Goal: Information Seeking & Learning: Learn about a topic

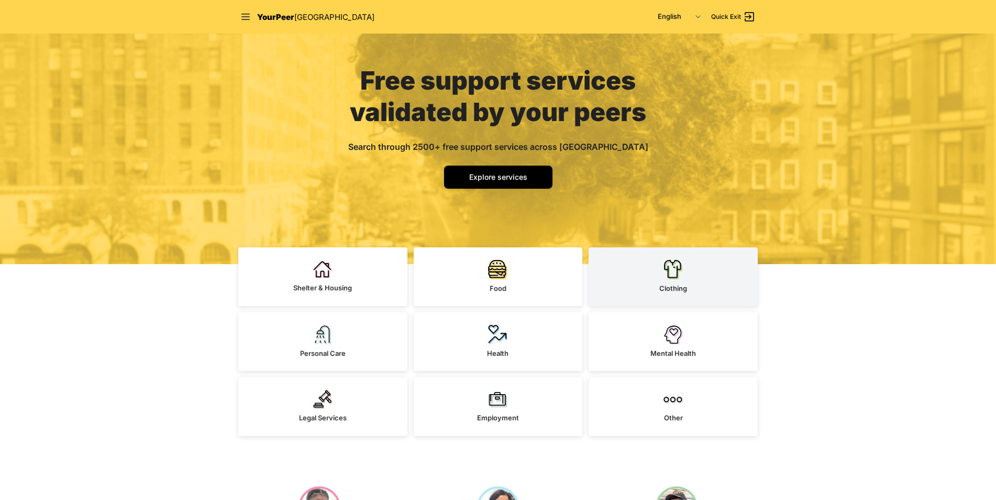
click at [681, 264] on img at bounding box center [673, 269] width 19 height 20
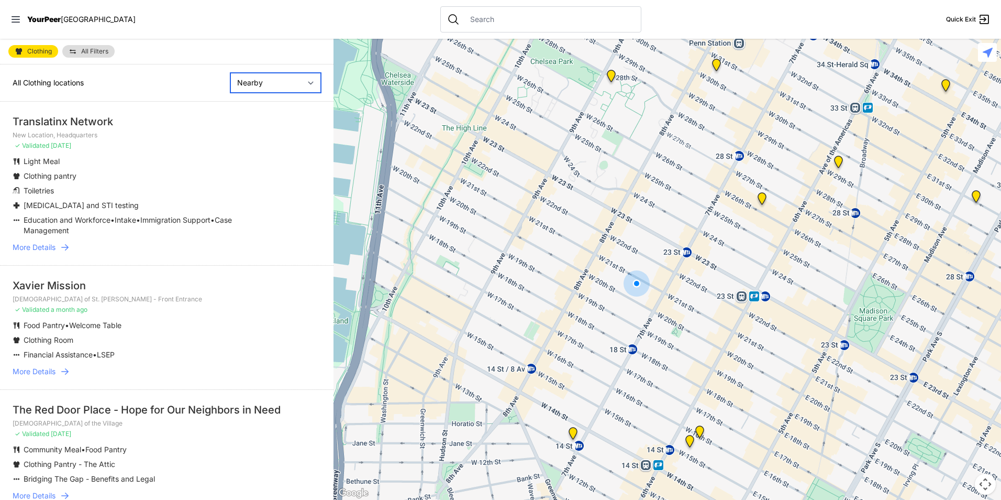
click at [288, 85] on select "Nearby Recently Updated Most Services" at bounding box center [275, 83] width 91 height 20
click at [230, 73] on select "Nearby Recently Updated Most Services" at bounding box center [275, 83] width 91 height 20
select select "recentlyUpdated"
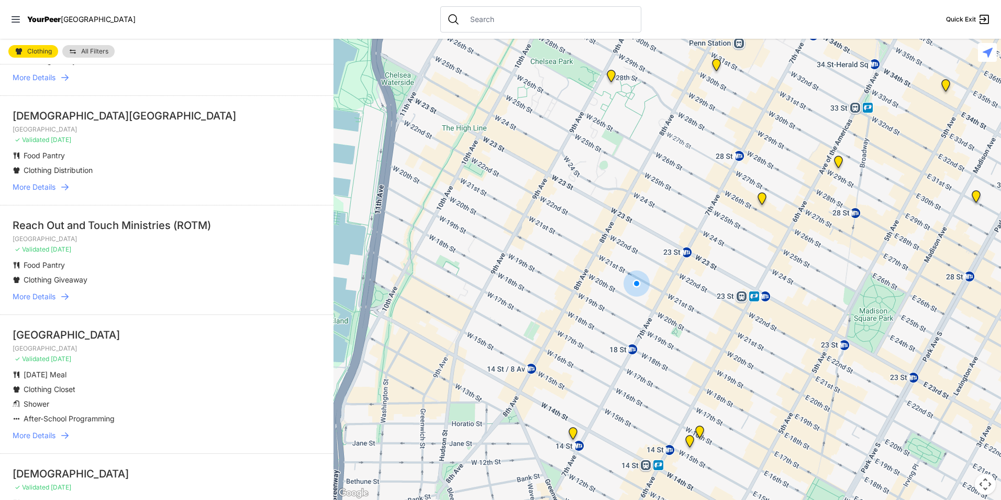
scroll to position [52, 0]
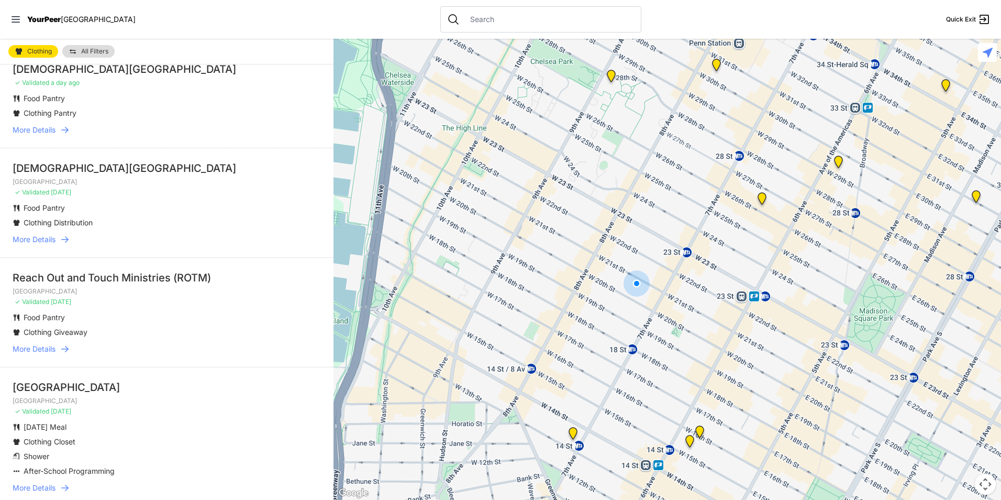
click at [19, 241] on span "More Details" at bounding box center [34, 239] width 43 height 10
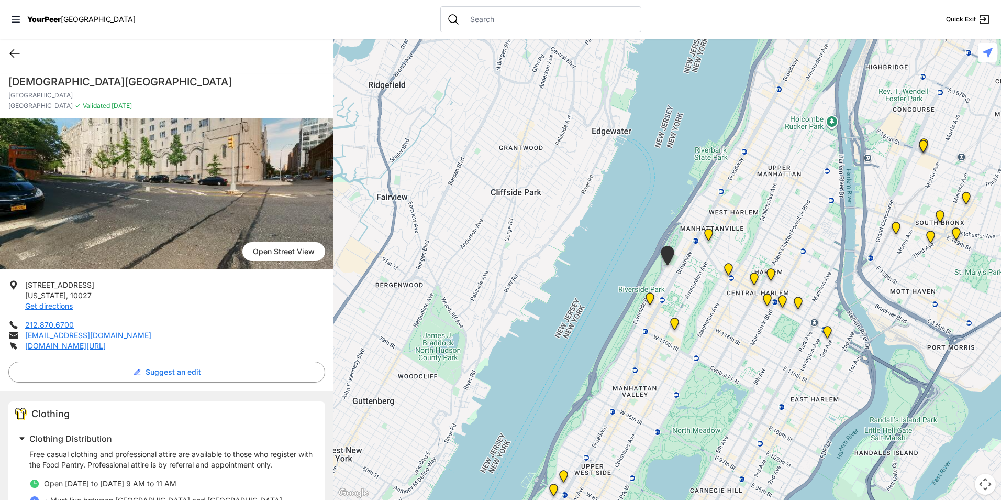
click at [15, 52] on icon at bounding box center [14, 53] width 13 height 13
select select "recentlyUpdated"
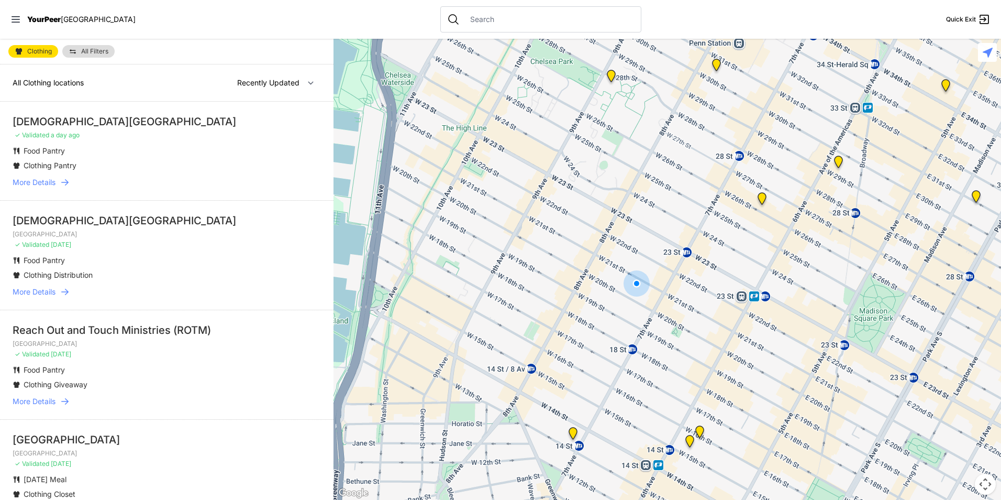
click at [764, 198] on img "New Location, Headquarters" at bounding box center [762, 200] width 13 height 17
click at [761, 200] on img "New Location, Headquarters" at bounding box center [762, 200] width 13 height 17
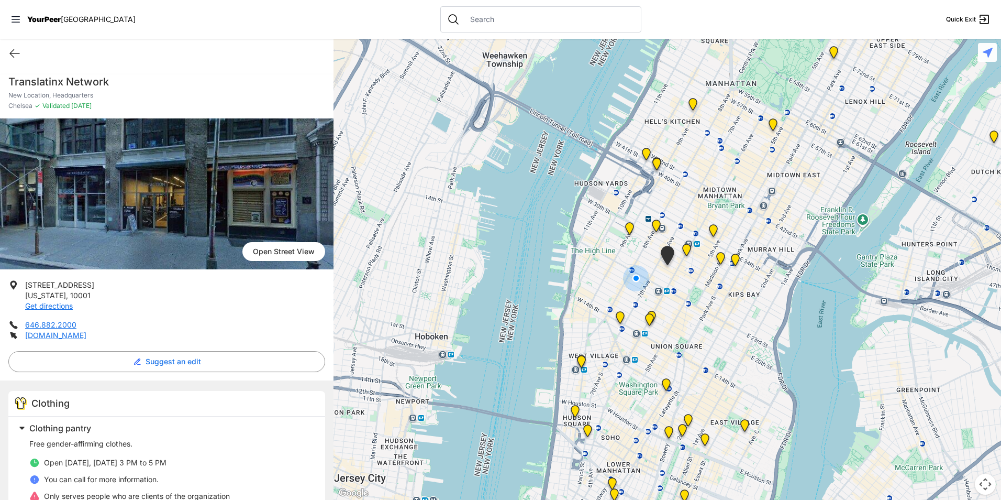
scroll to position [52, 0]
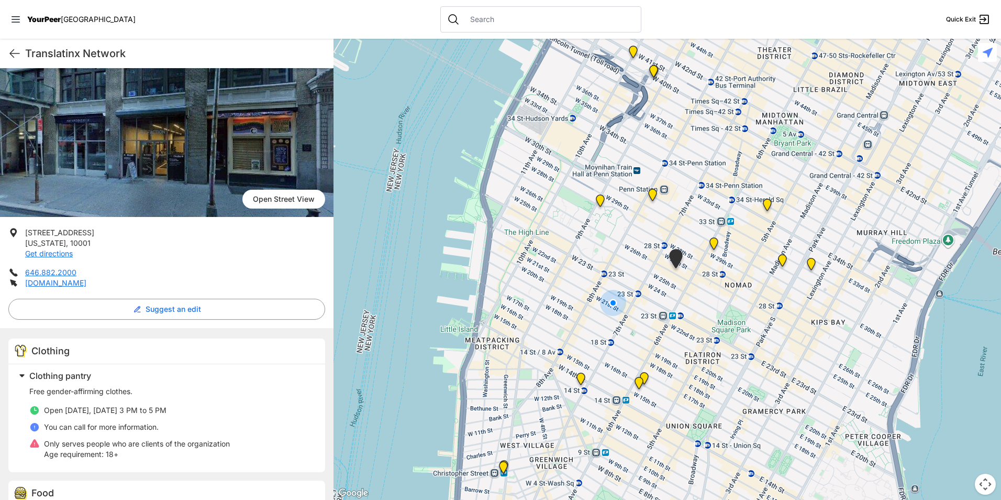
click at [645, 374] on img "Church of St. Francis Xavier - Front Entrance" at bounding box center [644, 380] width 13 height 17
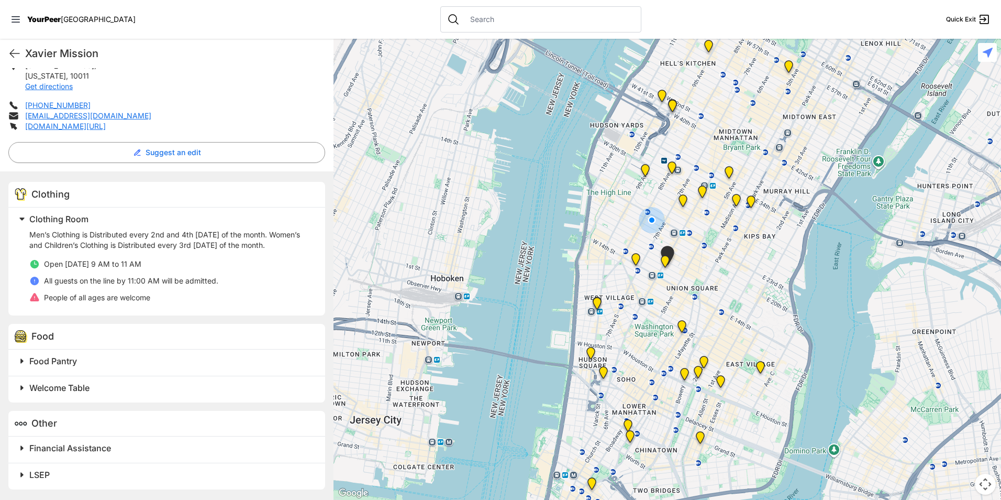
scroll to position [62, 0]
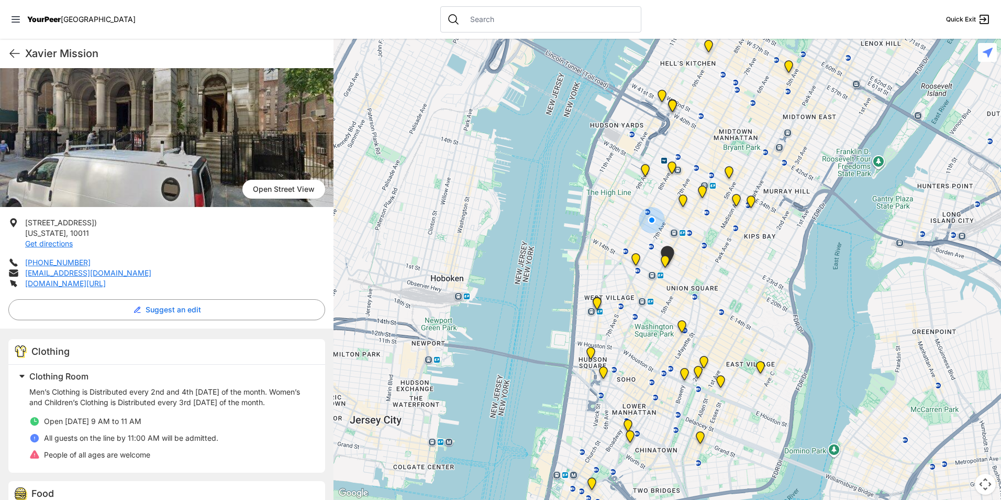
drag, startPoint x: 138, startPoint y: 281, endPoint x: 9, endPoint y: 212, distance: 146.9
click at [9, 212] on div "[GEOGRAPHIC_DATA] [STREET_ADDRESS][US_STATE] Get directions [PHONE_NUMBER] [EMA…" at bounding box center [167, 356] width 334 height 601
click at [219, 462] on div "Men’s Clothing is Distributed every 2nd and 4th [DATE] of the month. Women’s an…" at bounding box center [170, 423] width 283 height 82
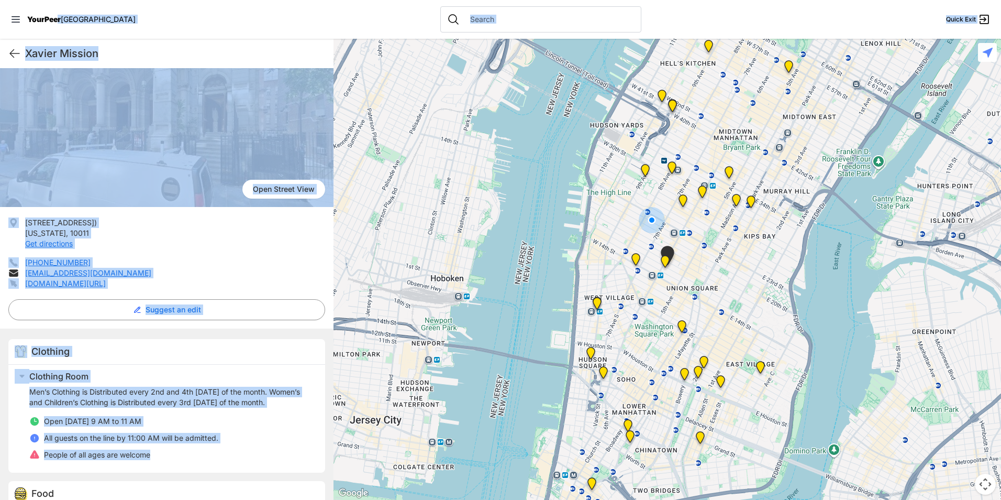
scroll to position [0, 0]
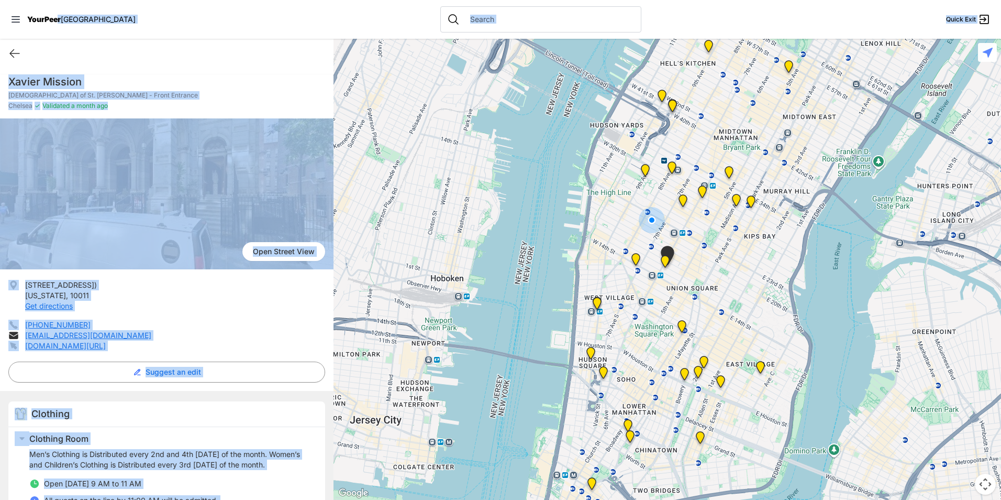
drag, startPoint x: 206, startPoint y: 456, endPoint x: 8, endPoint y: 72, distance: 432.1
click at [8, 72] on div "[DEMOGRAPHIC_DATA][GEOGRAPHIC_DATA][PERSON_NAME] - Front Entrance Chelsea ✓ Val…" at bounding box center [167, 393] width 334 height 651
copy div "Xavier Mission Quick Exit [DEMOGRAPHIC_DATA][GEOGRAPHIC_DATA][PERSON_NAME] - Fr…"
click at [522, 301] on div at bounding box center [668, 269] width 668 height 461
click at [17, 53] on icon at bounding box center [14, 53] width 13 height 13
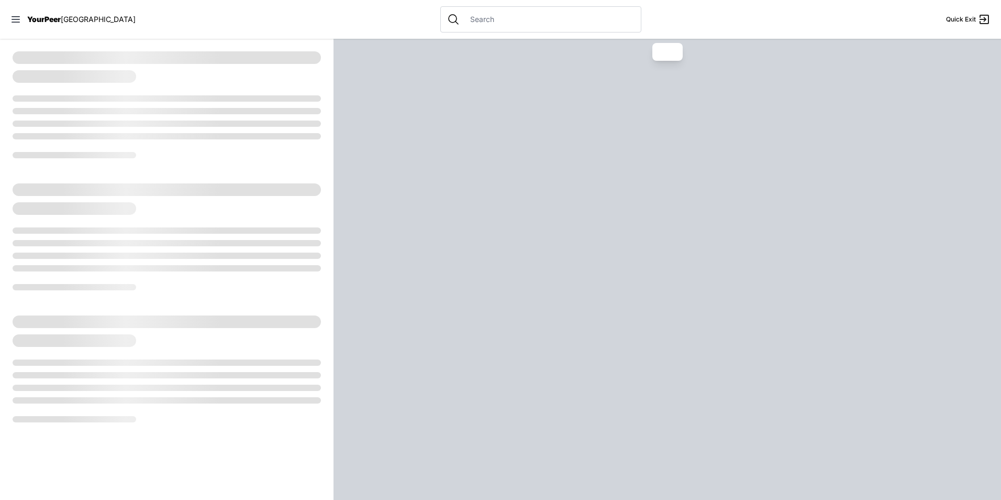
select select "recentlyUpdated"
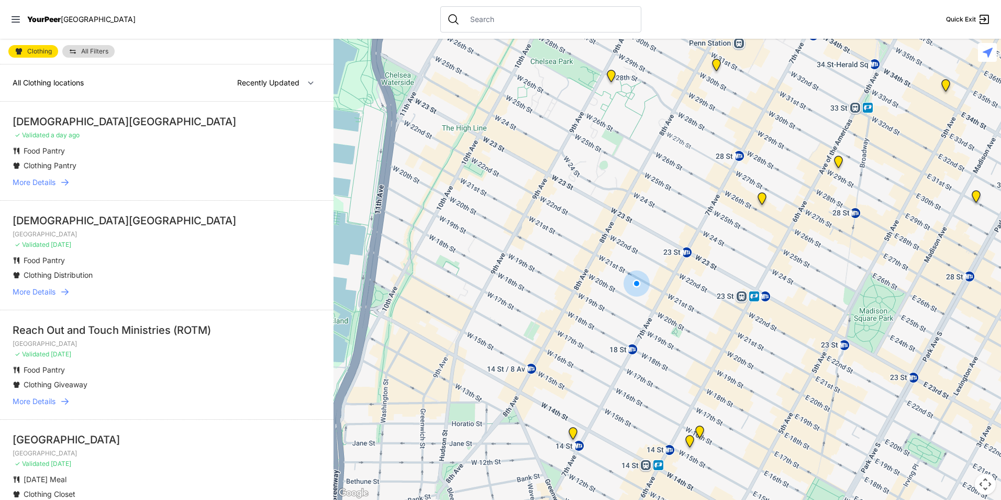
click at [610, 75] on img "Chelsea" at bounding box center [611, 78] width 13 height 17
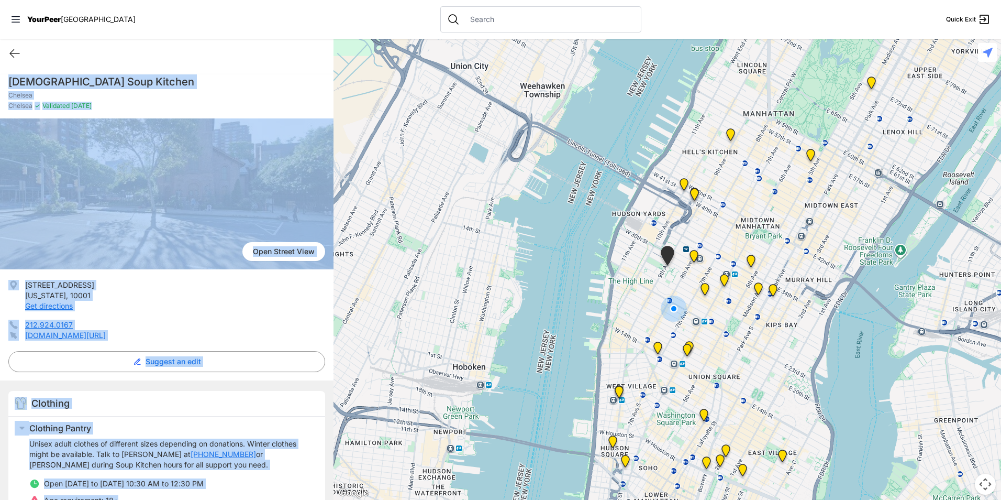
drag, startPoint x: 137, startPoint y: 292, endPoint x: 10, endPoint y: 77, distance: 249.6
click at [10, 77] on div "[DEMOGRAPHIC_DATA] Soup Kitchen Chelsea Chelsea ✓ Validated [DATE] [GEOGRAPHIC_…" at bounding box center [167, 489] width 334 height 842
copy div "[DEMOGRAPHIC_DATA] Soup Kitchen Chelsea Chelsea ✓ Validated [DATE] [GEOGRAPHIC_…"
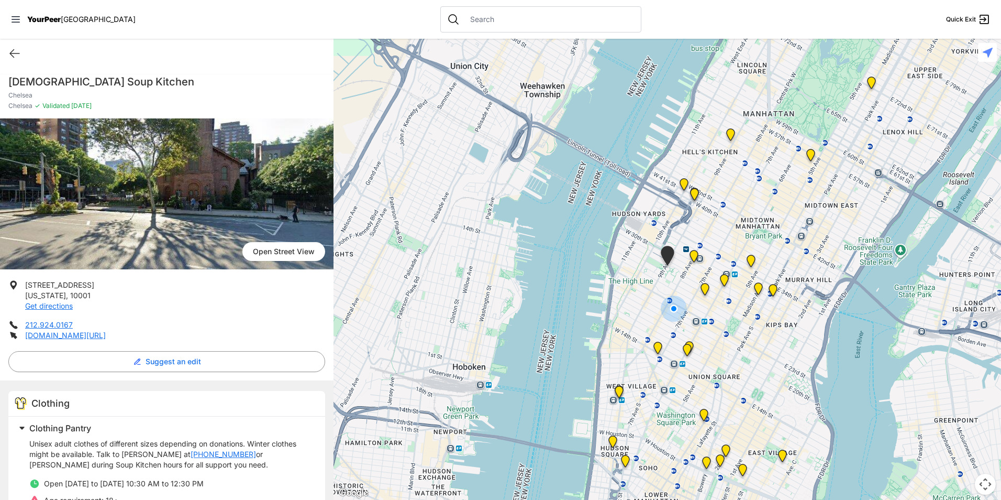
click at [651, 33] on nav "YourPeer [GEOGRAPHIC_DATA] Quick Exit" at bounding box center [500, 19] width 1001 height 39
click at [695, 195] on img "Metro Baptist Church" at bounding box center [694, 196] width 13 height 17
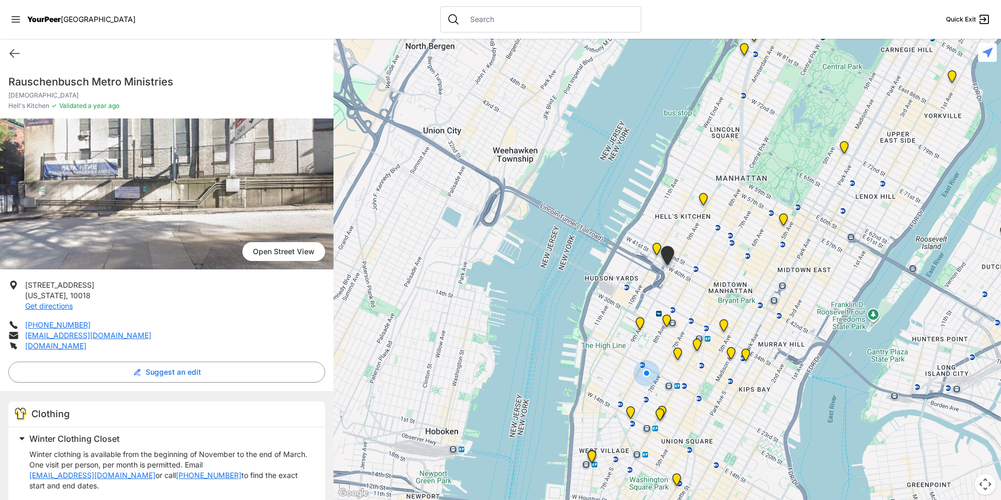
click at [64, 16] on span "[GEOGRAPHIC_DATA]" at bounding box center [98, 19] width 75 height 9
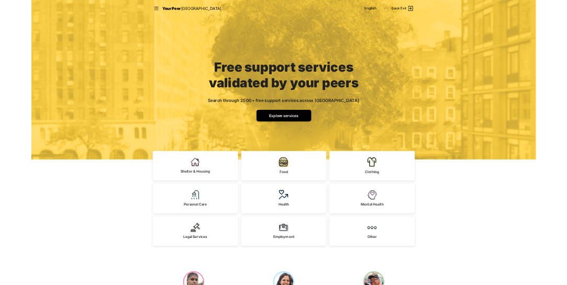
scroll to position [157, 0]
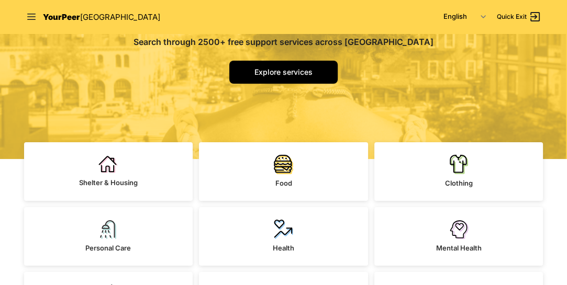
drag, startPoint x: 921, startPoint y: 3, endPoint x: 229, endPoint y: 100, distance: 698.5
click at [229, 100] on div "Free support services validated by your peers Search through 2500+ free support…" at bounding box center [284, 17] width 352 height 283
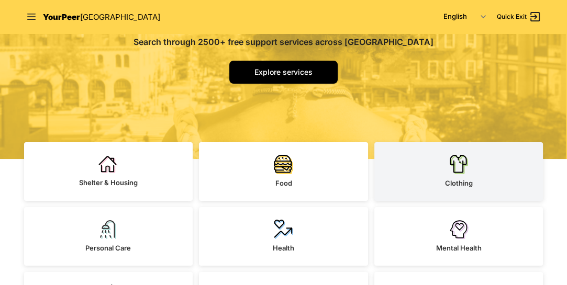
click at [463, 167] on img at bounding box center [458, 164] width 19 height 20
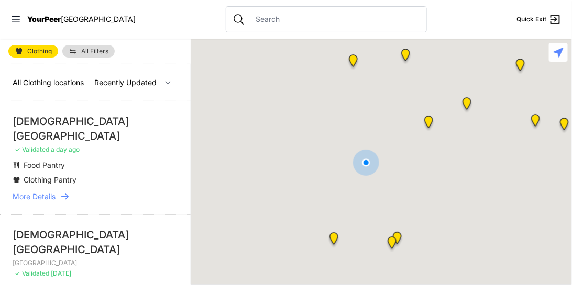
select select "nearby"
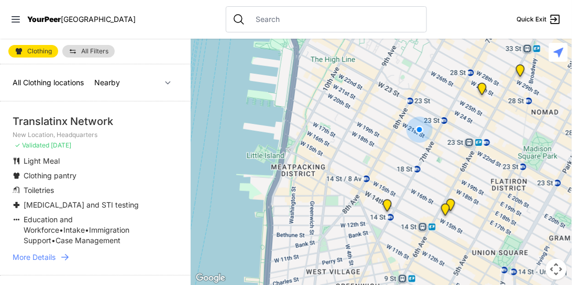
click at [386, 201] on img "Church of the Village" at bounding box center [387, 208] width 13 height 17
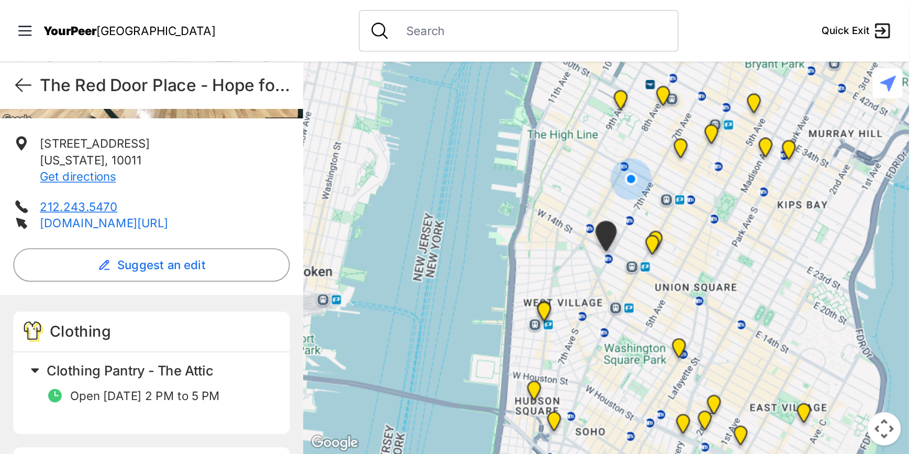
scroll to position [239, 0]
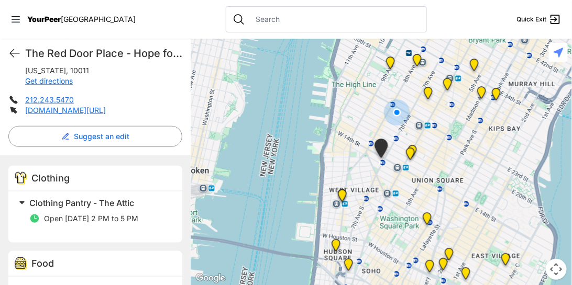
click at [18, 26] on nav "YourPeer [GEOGRAPHIC_DATA] Quick Exit" at bounding box center [286, 19] width 572 height 39
click at [16, 19] on icon at bounding box center [16, 19] width 8 height 6
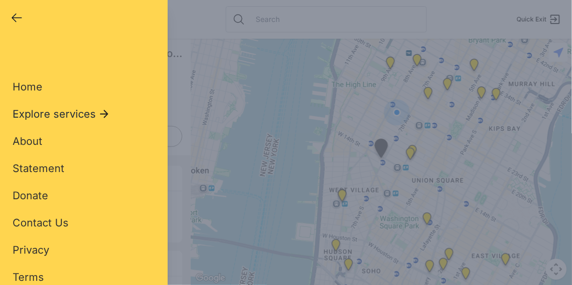
click at [59, 116] on span "Explore services" at bounding box center [54, 114] width 83 height 15
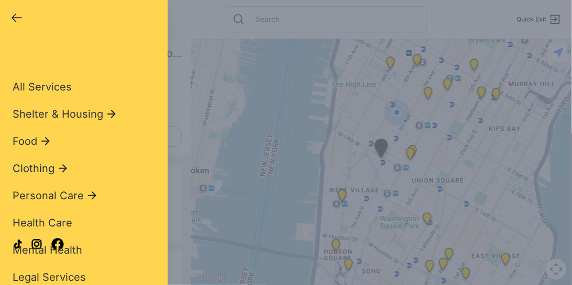
click at [60, 169] on icon at bounding box center [63, 168] width 8 height 8
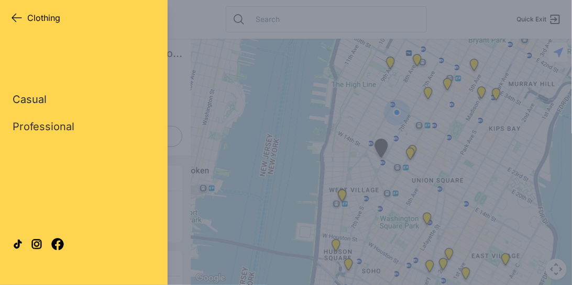
click at [30, 103] on link "Casual" at bounding box center [30, 99] width 34 height 15
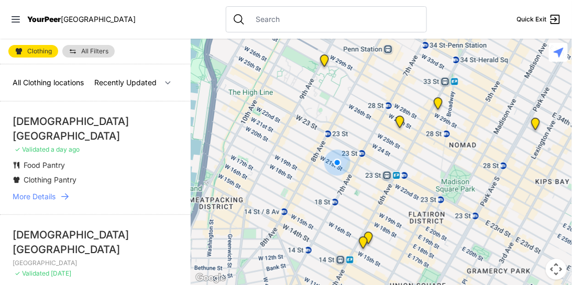
select select "nearby"
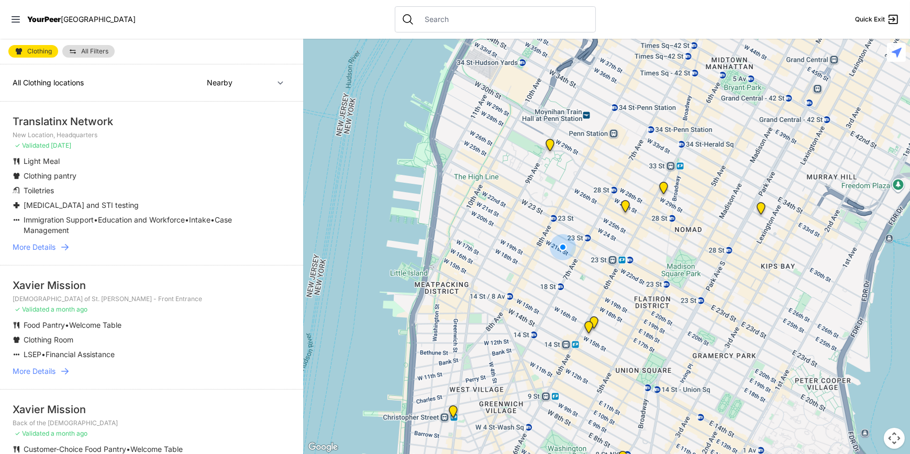
drag, startPoint x: 556, startPoint y: 1, endPoint x: 645, endPoint y: 21, distance: 90.8
click at [645, 21] on nav "YourPeer [GEOGRAPHIC_DATA] Quick Exit" at bounding box center [455, 19] width 910 height 39
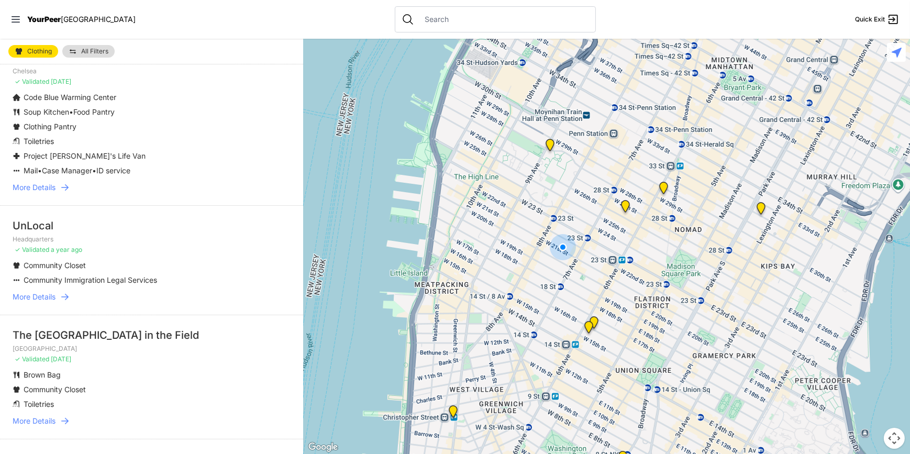
scroll to position [285, 0]
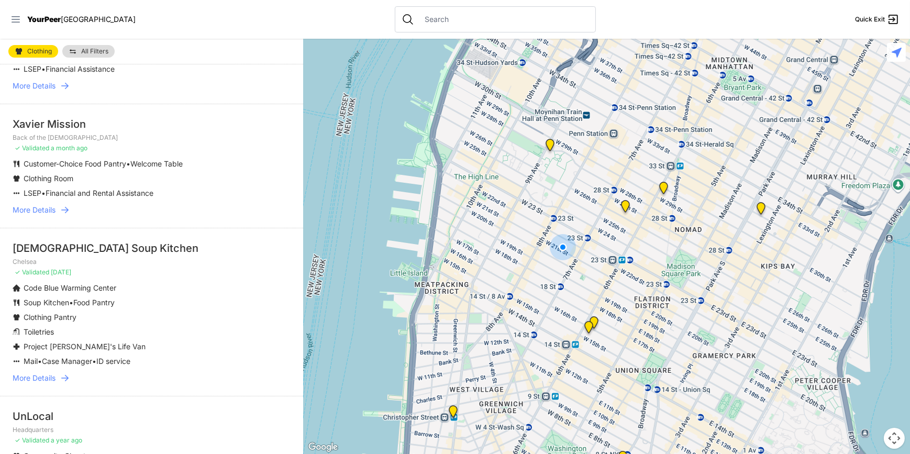
click at [14, 22] on icon at bounding box center [16, 19] width 8 height 6
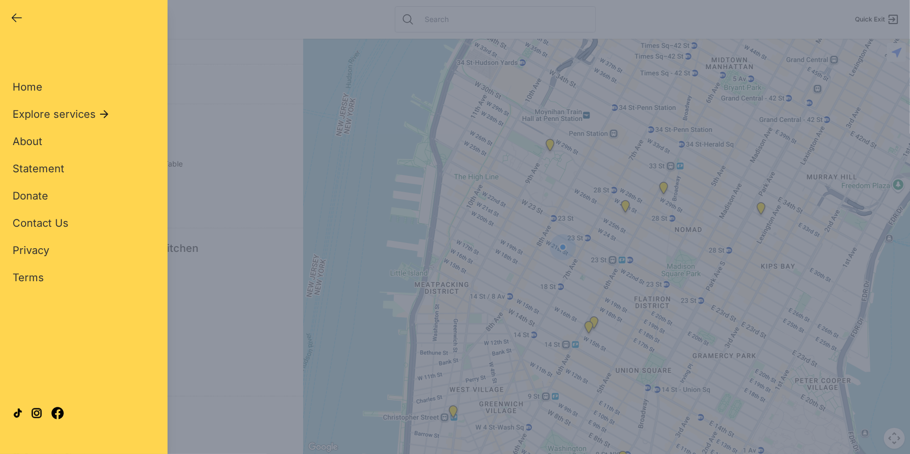
click at [237, 183] on div "Close panel YourPeer NYC Quick Exit Single Adult Families Soup Kitchen Food Pan…" at bounding box center [455, 227] width 910 height 454
click at [12, 16] on icon "button" at bounding box center [16, 18] width 13 height 13
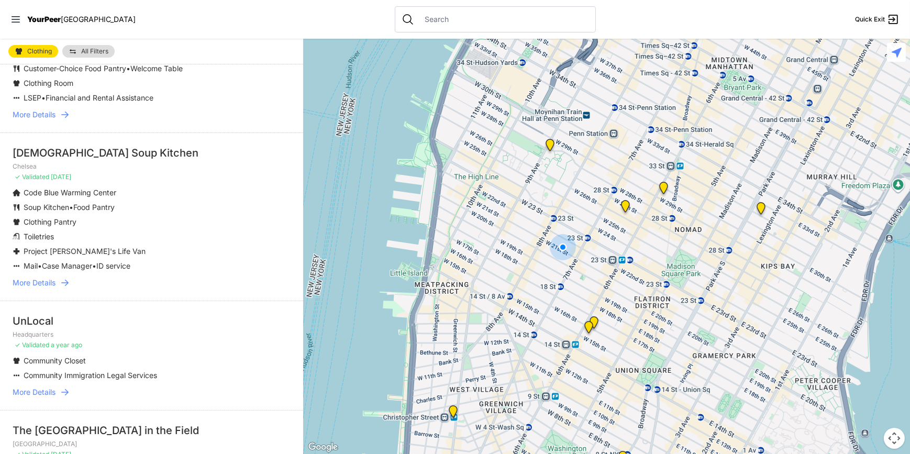
scroll to position [428, 0]
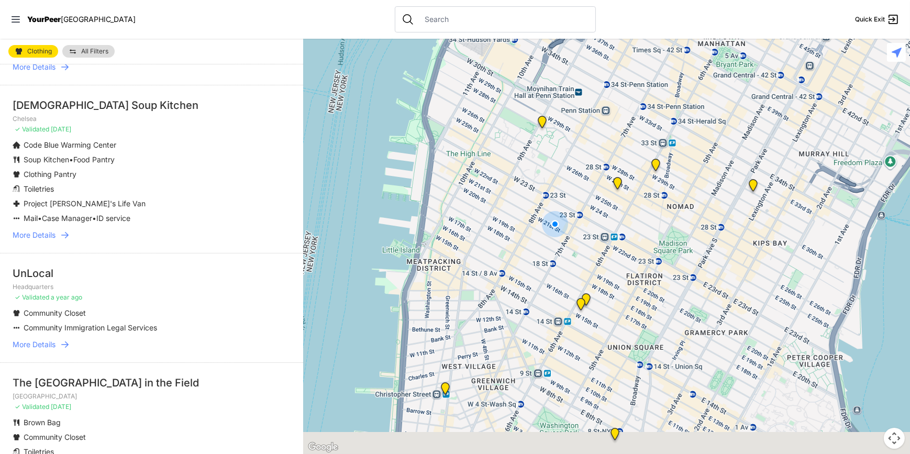
drag, startPoint x: 569, startPoint y: 292, endPoint x: 571, endPoint y: 262, distance: 30.4
click at [571, 262] on div at bounding box center [606, 246] width 607 height 415
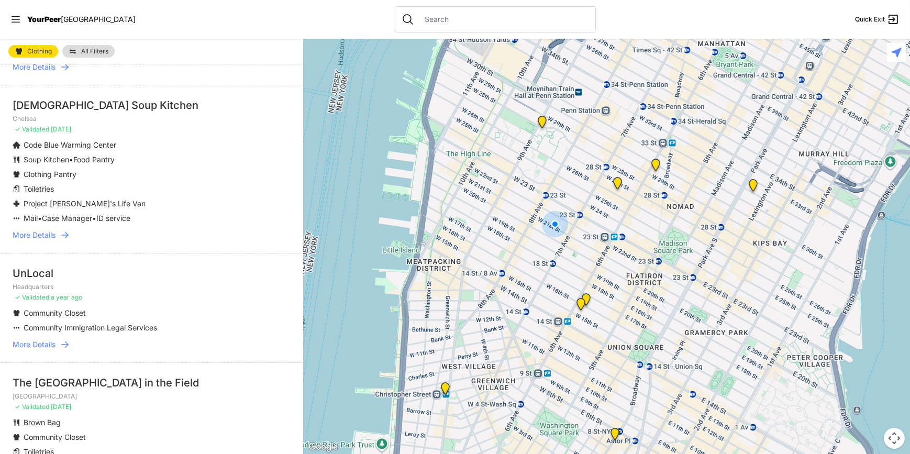
click at [581, 304] on img "Back of the Church" at bounding box center [580, 306] width 13 height 17
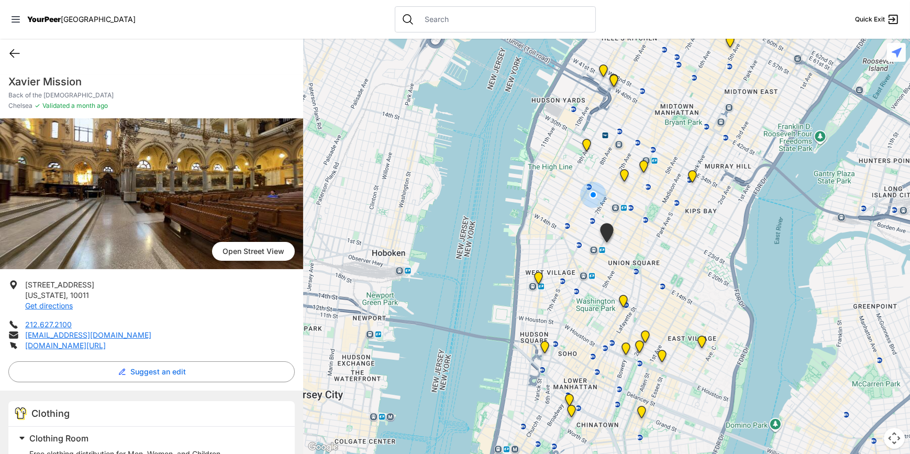
drag, startPoint x: 30, startPoint y: 57, endPoint x: 17, endPoint y: 57, distance: 12.6
click at [30, 57] on div "Quick Exit" at bounding box center [151, 53] width 303 height 29
click at [10, 57] on icon at bounding box center [14, 53] width 13 height 13
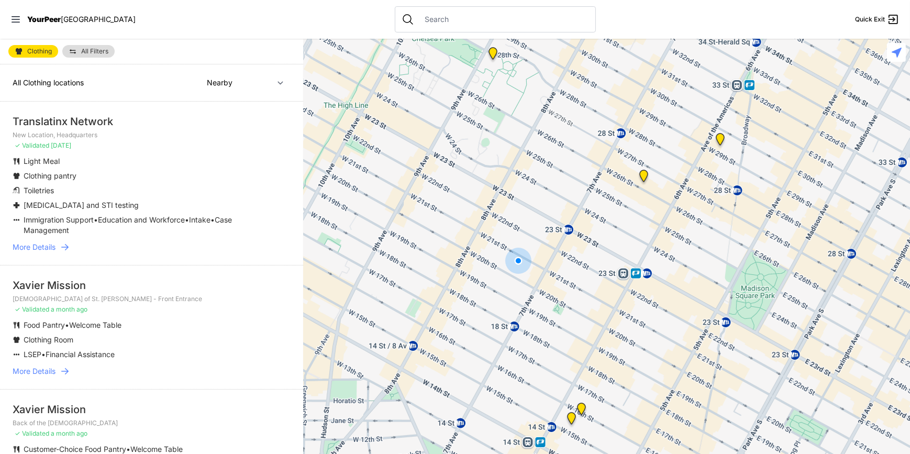
click at [13, 21] on icon at bounding box center [15, 19] width 10 height 10
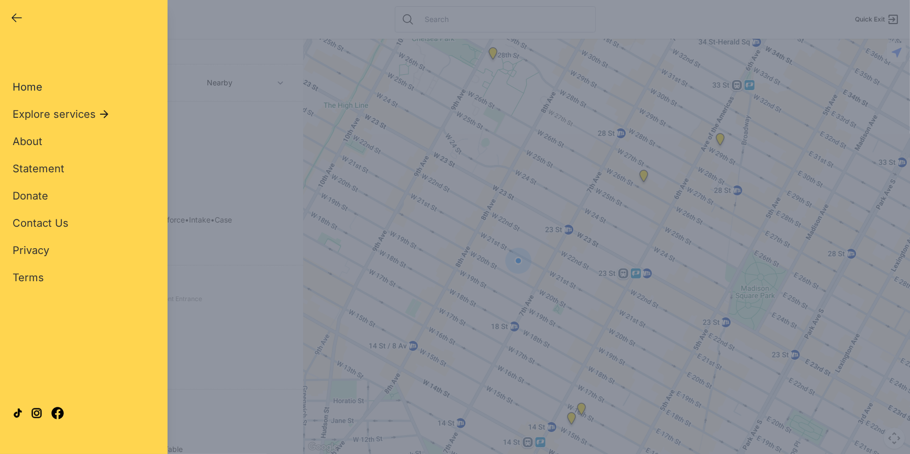
click at [27, 88] on span "Home" at bounding box center [28, 87] width 30 height 13
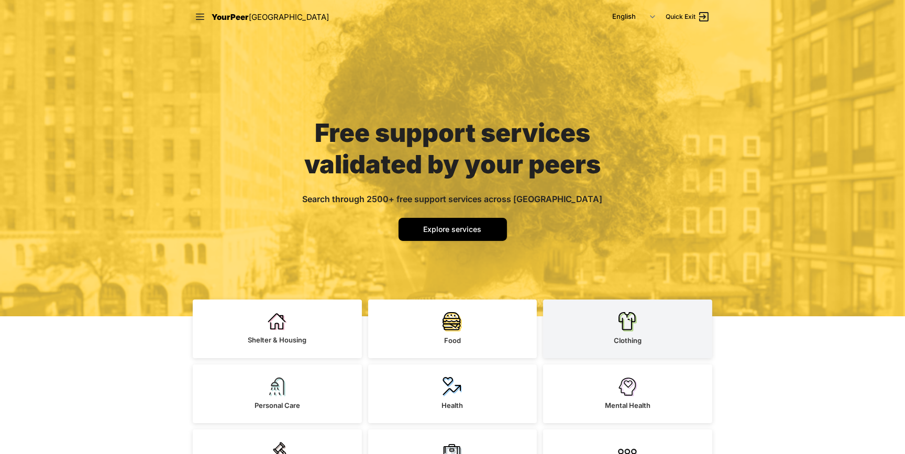
click at [638, 328] on link "Clothing" at bounding box center [627, 329] width 169 height 59
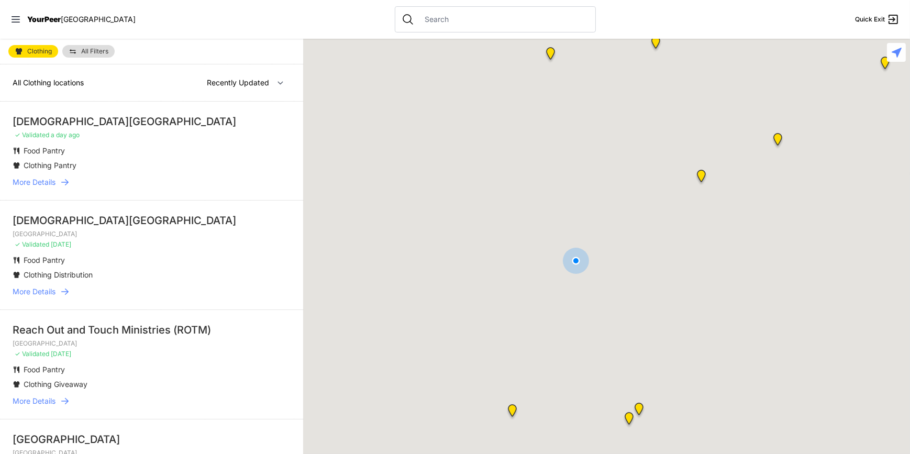
select select "nearby"
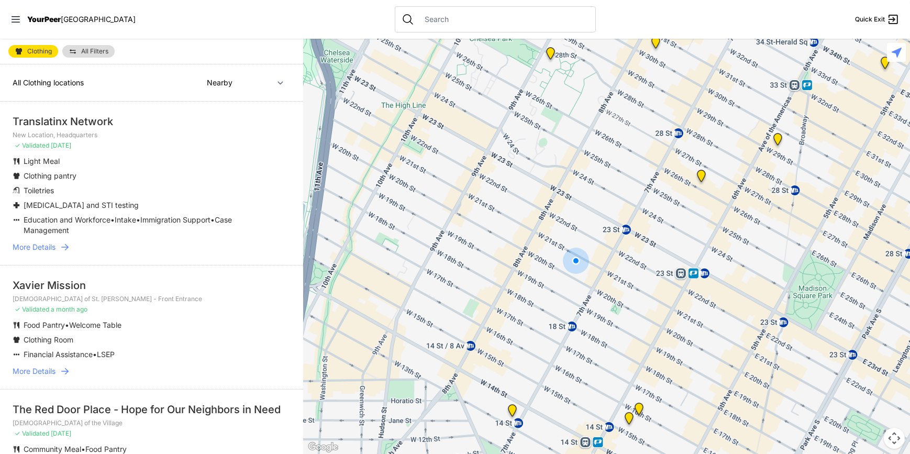
click at [513, 406] on img "Church of the Village" at bounding box center [512, 412] width 13 height 17
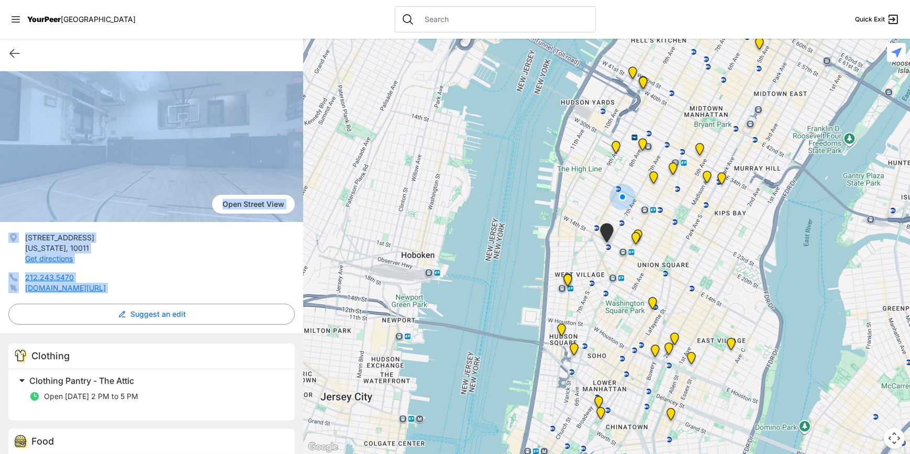
scroll to position [170, 0]
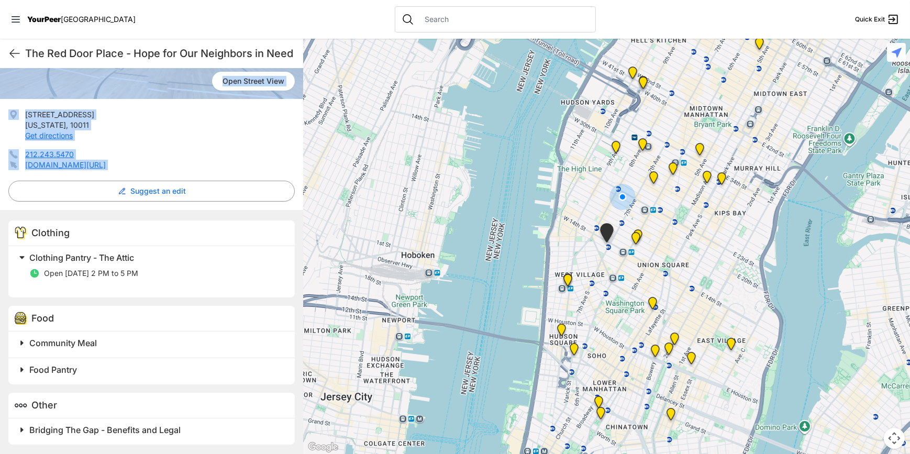
drag, startPoint x: 2, startPoint y: 79, endPoint x: 147, endPoint y: 269, distance: 239.1
click at [147, 269] on div "The Red Door Place - Hope for Our Neighbors in Need Church of the Village West …" at bounding box center [151, 176] width 303 height 557
copy div "The Red Door Place - Hope for Our Neighbors in Need Church of the Village West …"
